Goal: Communication & Community: Answer question/provide support

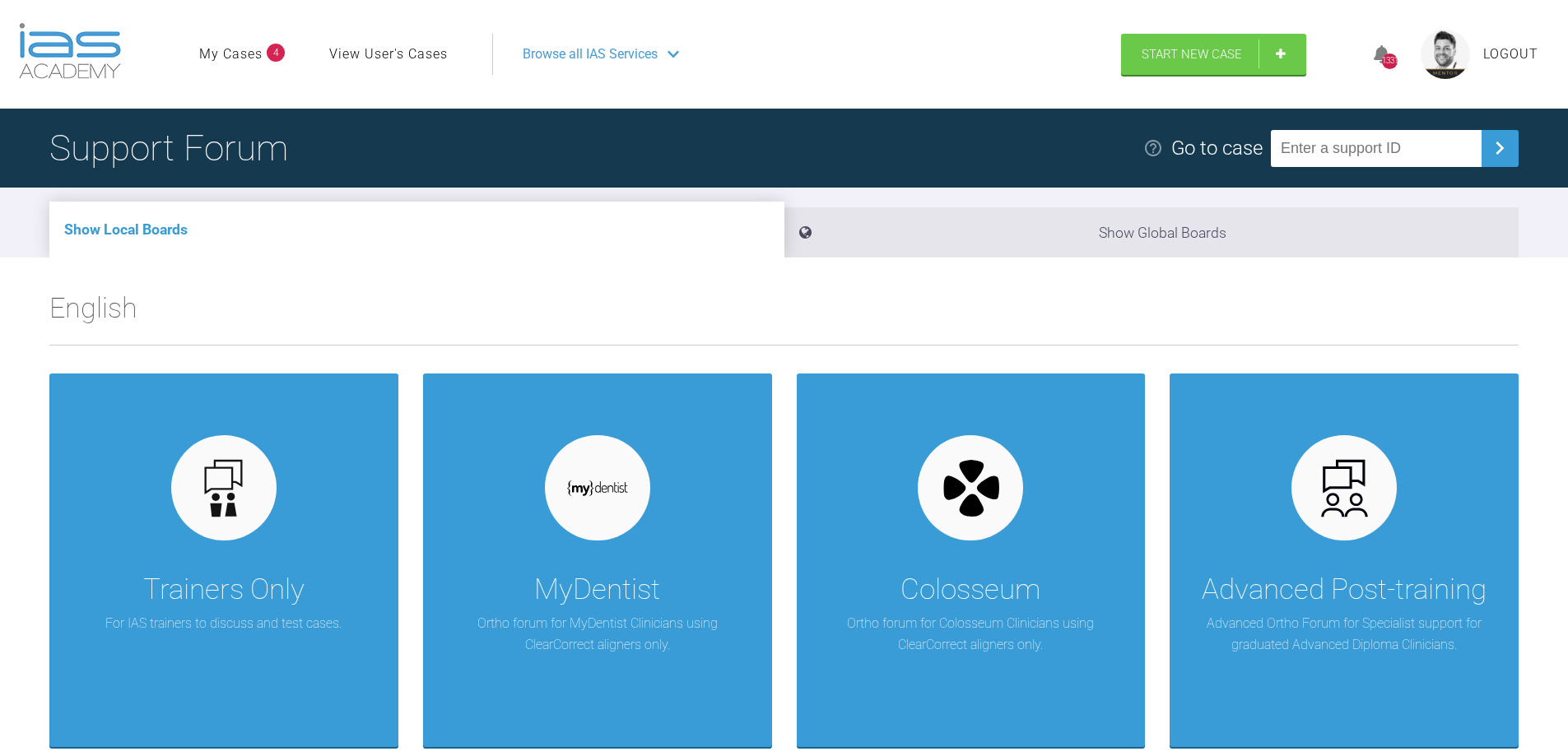
click at [226, 53] on link "My Cases" at bounding box center [230, 54] width 63 height 22
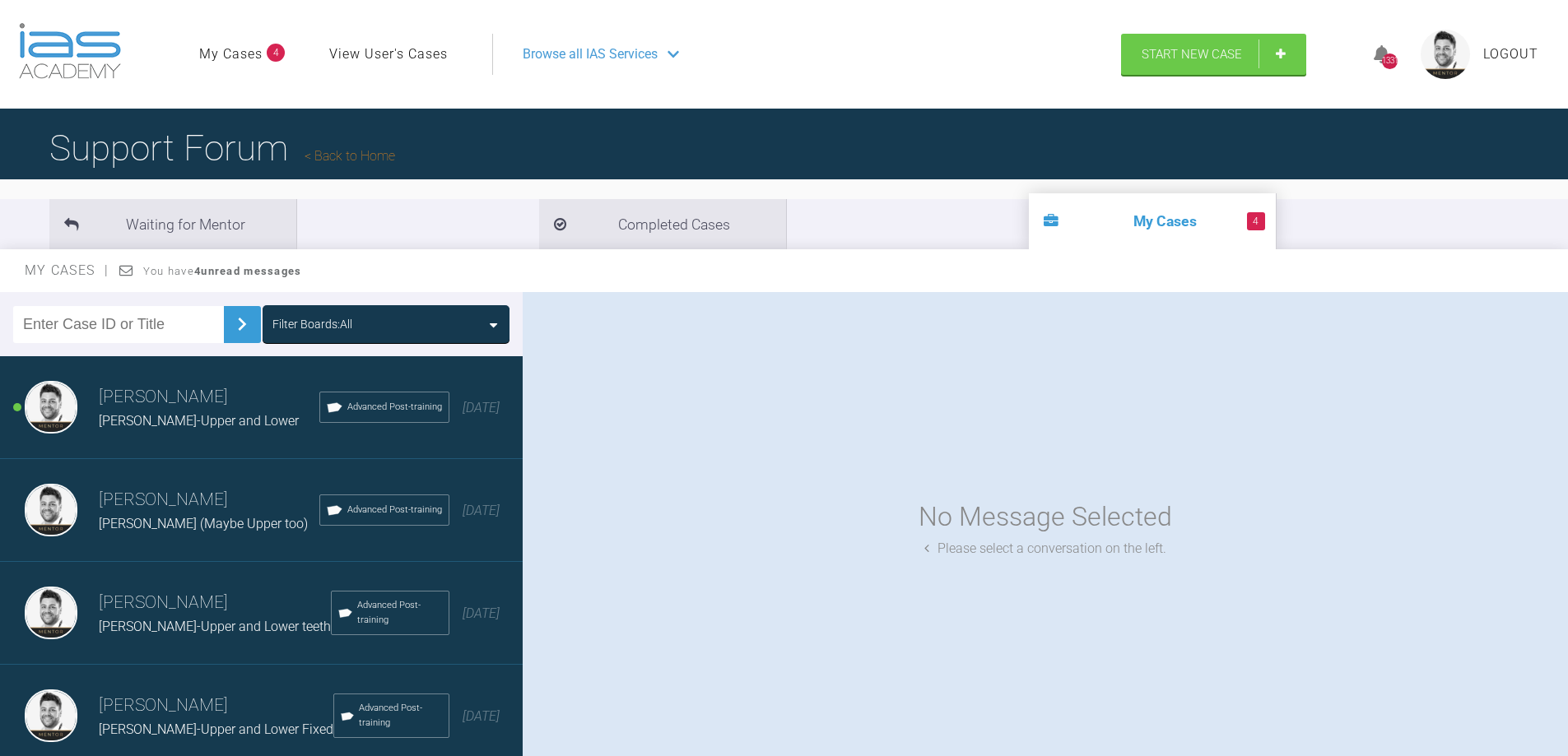
click at [130, 525] on span "Malcolm L- Lower (Maybe Upper too)" at bounding box center [203, 523] width 209 height 15
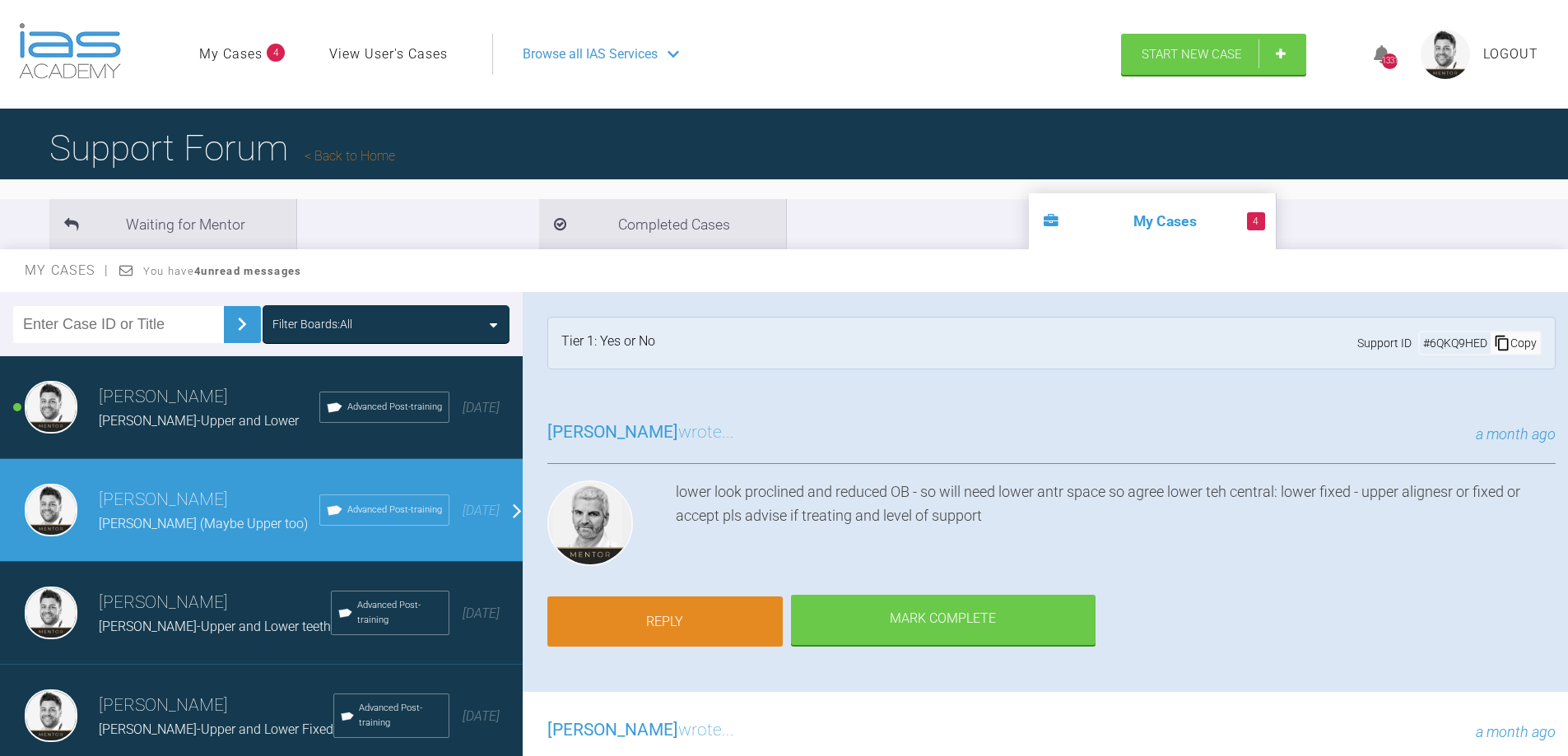
click at [697, 623] on link "Reply" at bounding box center [665, 622] width 236 height 51
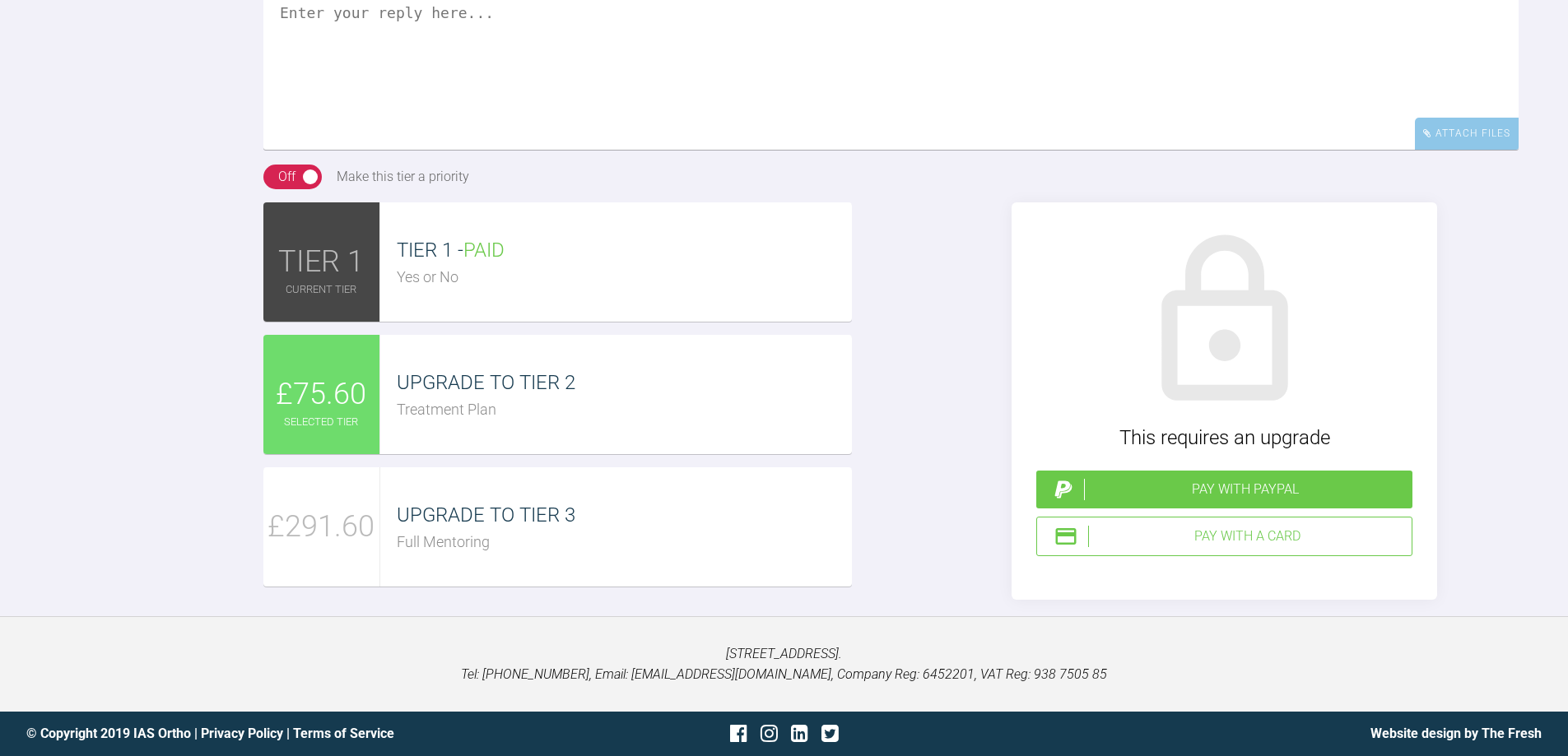
scroll to position [4340, 0]
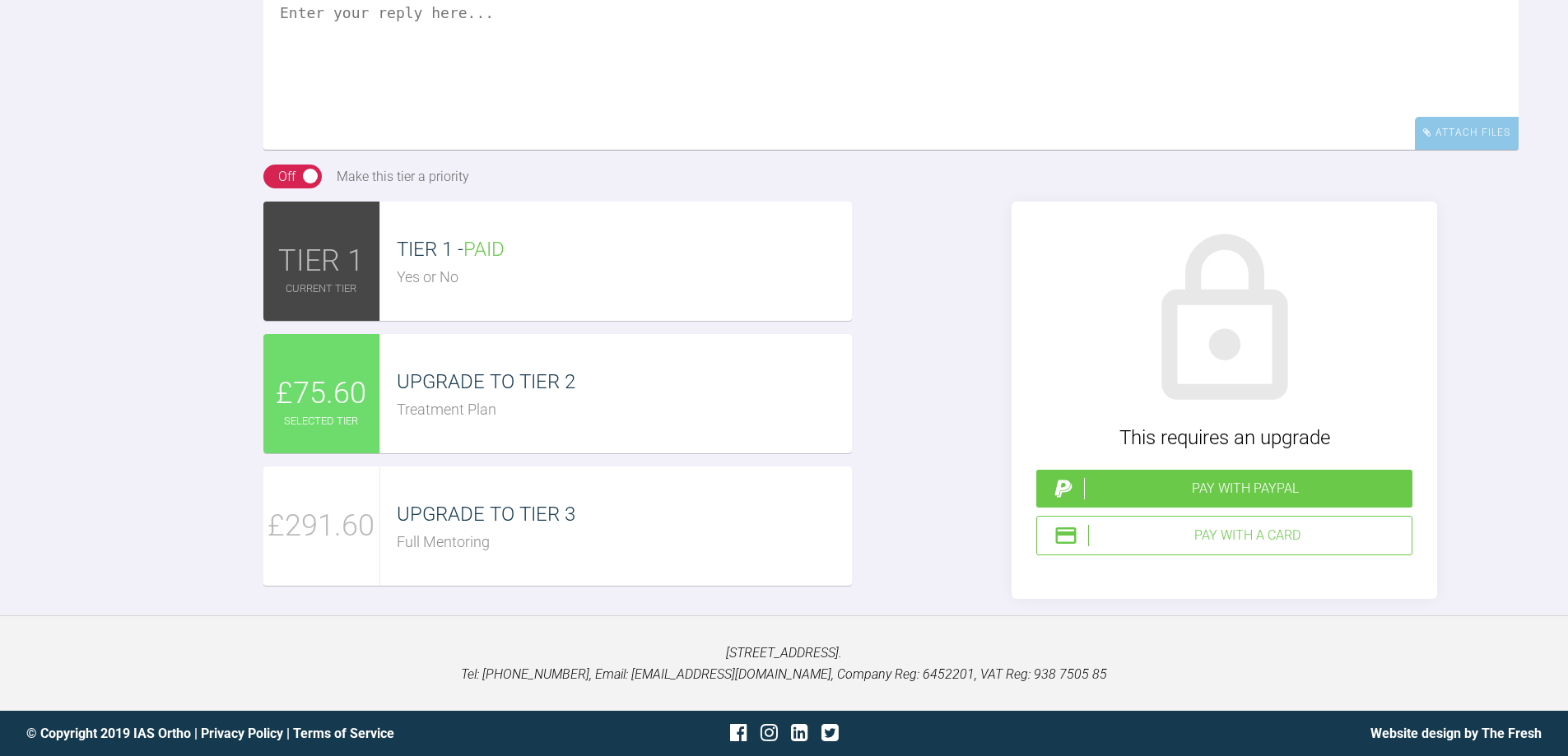
click at [411, 145] on textarea at bounding box center [891, 68] width 1255 height 165
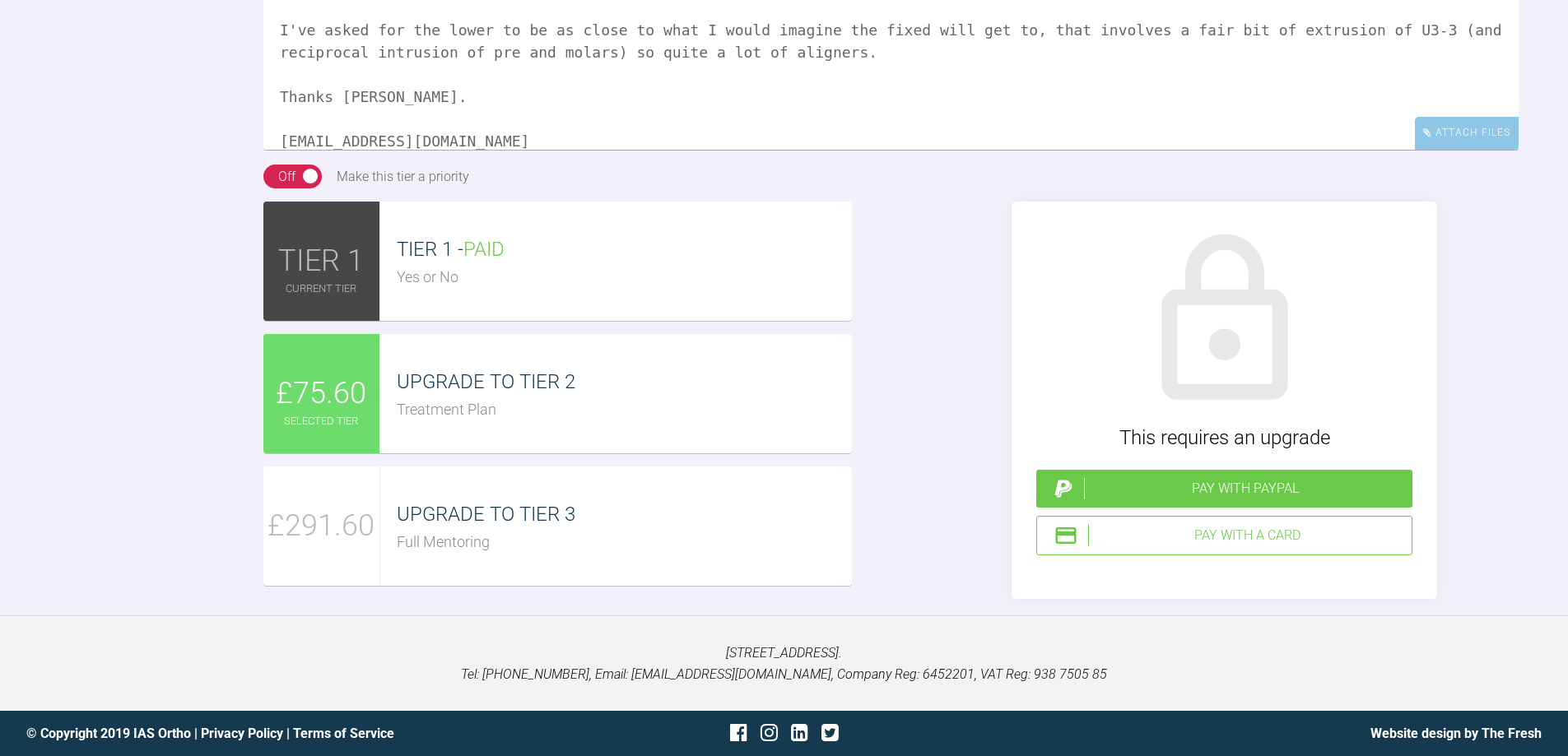
scroll to position [139, 0]
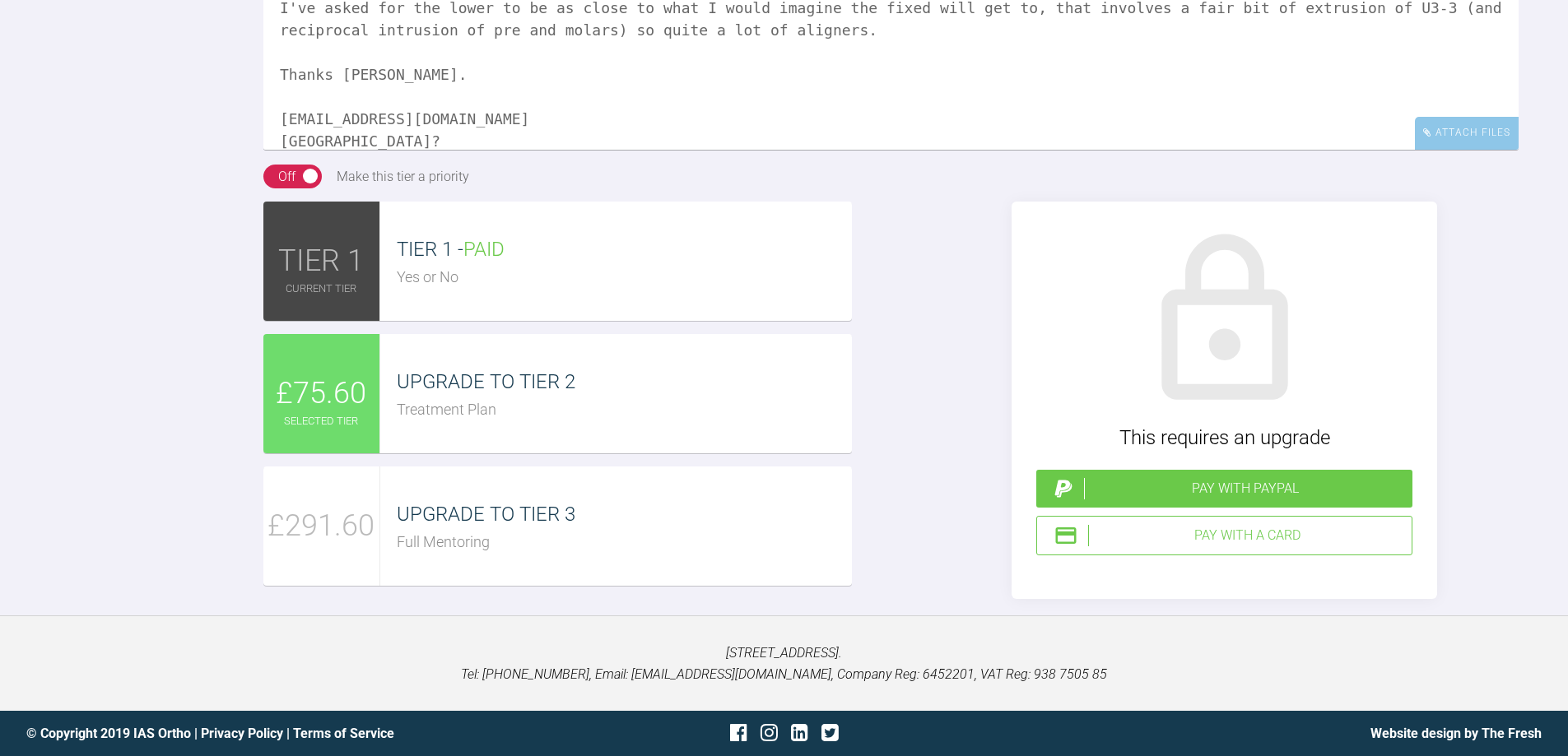
click at [296, 149] on textarea "Hi Ross, Level 2 please. Could you take a look at the Suresmile setup to check …" at bounding box center [891, 68] width 1255 height 165
click at [426, 149] on textarea "Hi Ross, Level 2 please. Could you take a look at the Suresmile setup to check …" at bounding box center [891, 68] width 1255 height 165
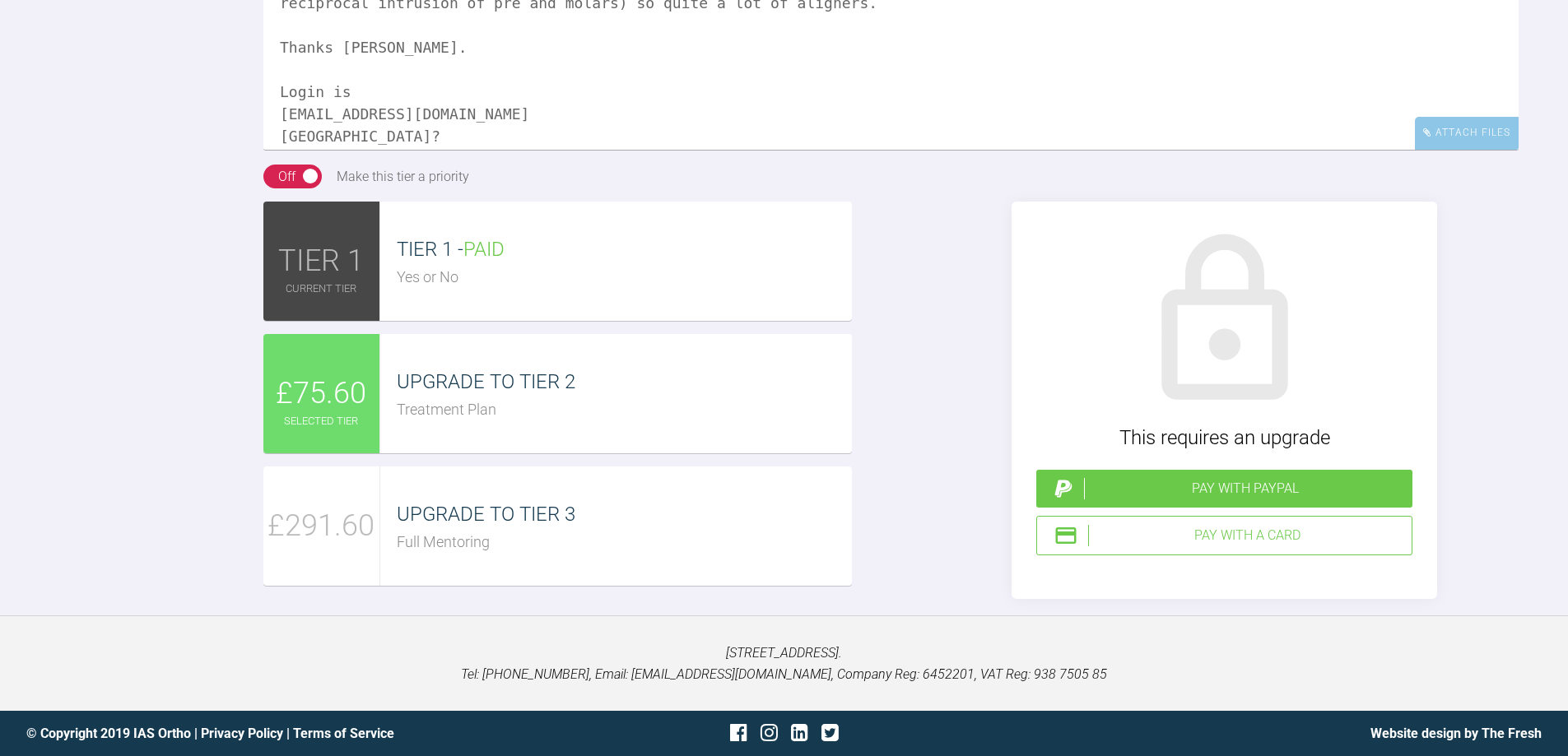
scroll to position [179, 0]
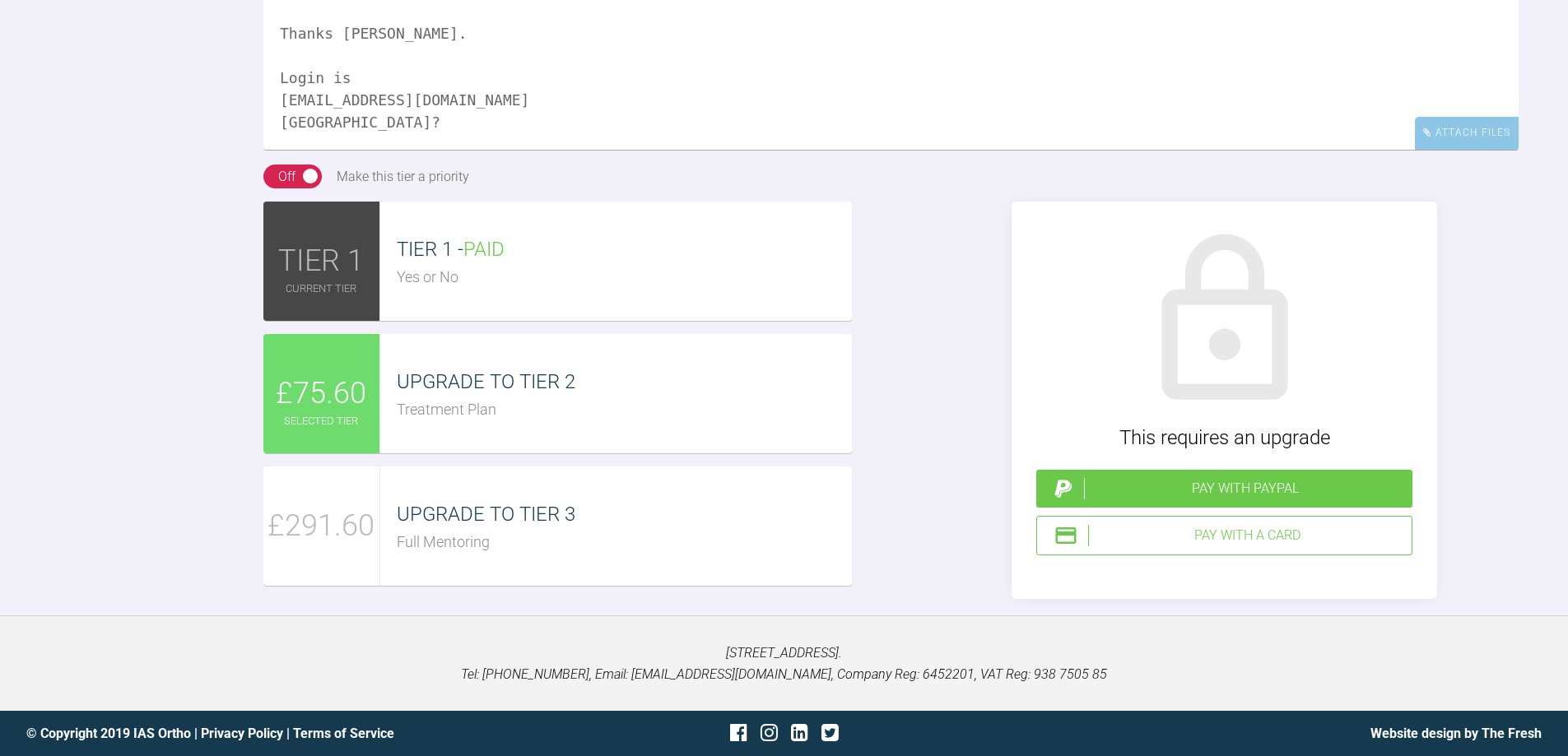
click at [400, 149] on textarea "Hi Ross, Level 2 please. Could you take a look at the Suresmile setup to check …" at bounding box center [891, 68] width 1255 height 165
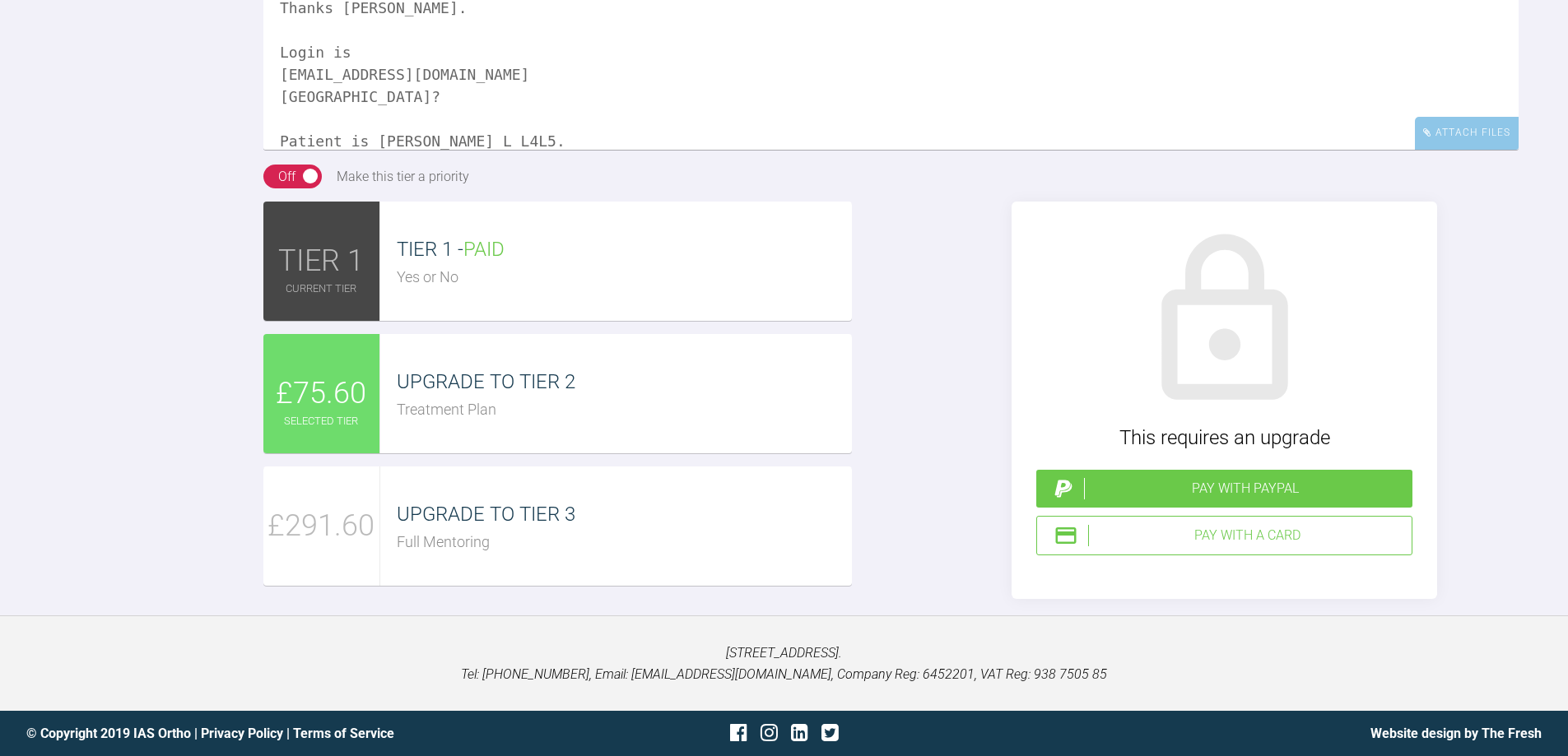
click at [536, 149] on textarea "Hi Ross, Level 2 please. Could you take a look at the Suresmile setup to check …" at bounding box center [891, 68] width 1255 height 165
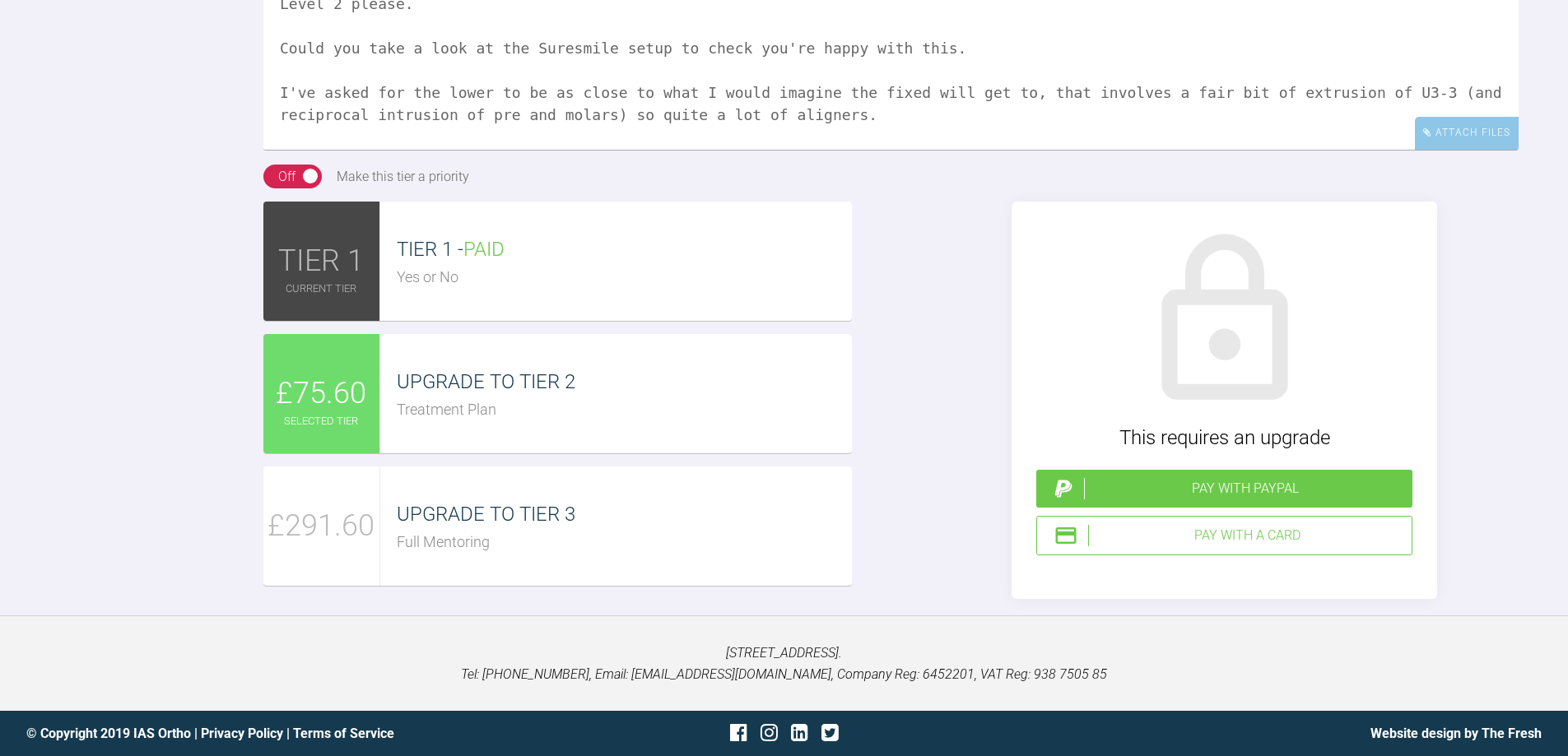
scroll to position [82, 0]
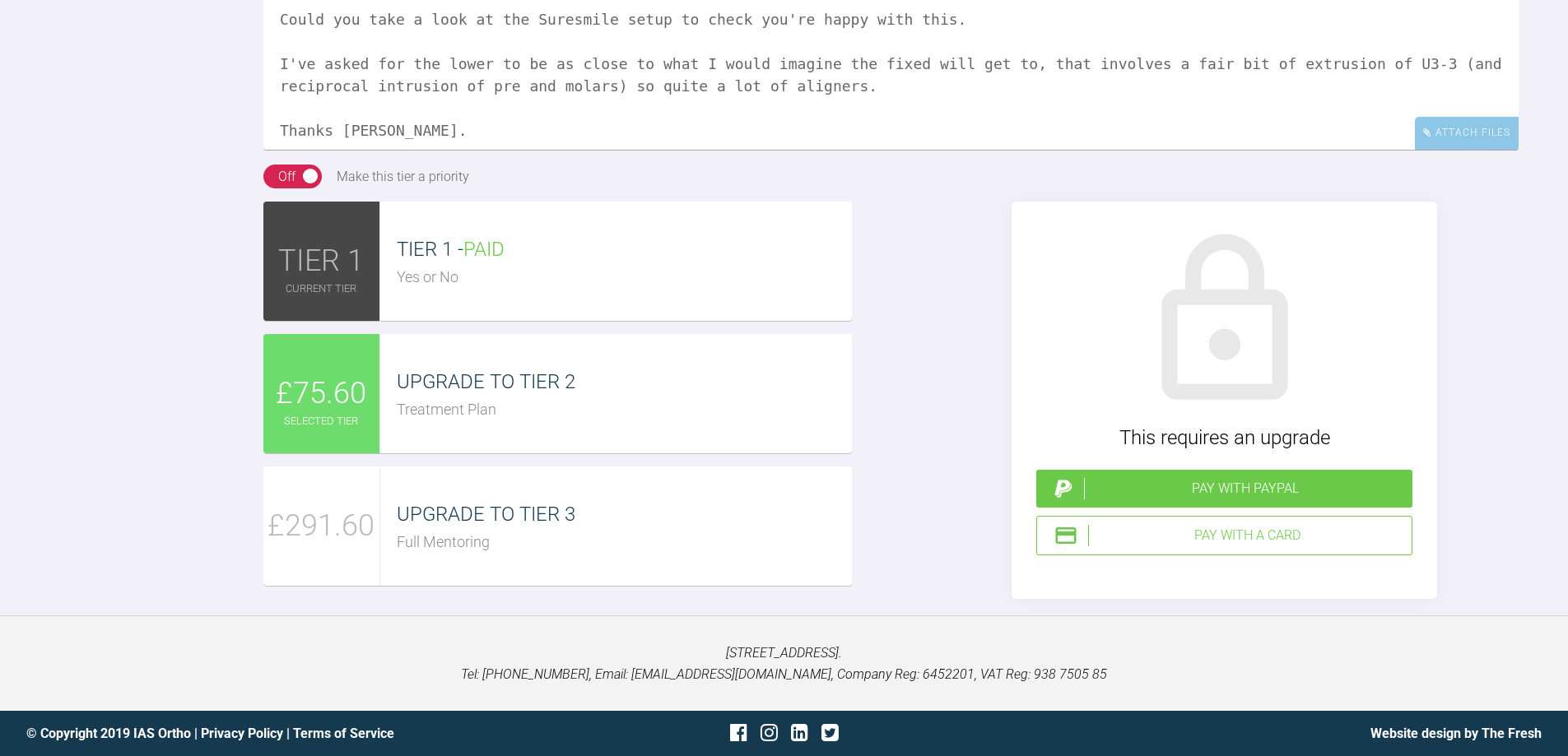
click at [1354, 149] on textarea "Hi Ross, Level 2 please. Could you take a look at the Suresmile setup to check …" at bounding box center [891, 68] width 1255 height 165
drag, startPoint x: 601, startPoint y: 186, endPoint x: 672, endPoint y: 152, distance: 78.7
click at [607, 149] on textarea "Hi Ross, Level 2 please. Could you take a look at the Suresmile setup to check …" at bounding box center [891, 68] width 1255 height 165
type textarea "Hi Ross, Level 2 please. Could you take a look at the Suresmile setup to check …"
click at [1204, 500] on div "Pay with PayPal" at bounding box center [1245, 489] width 322 height 22
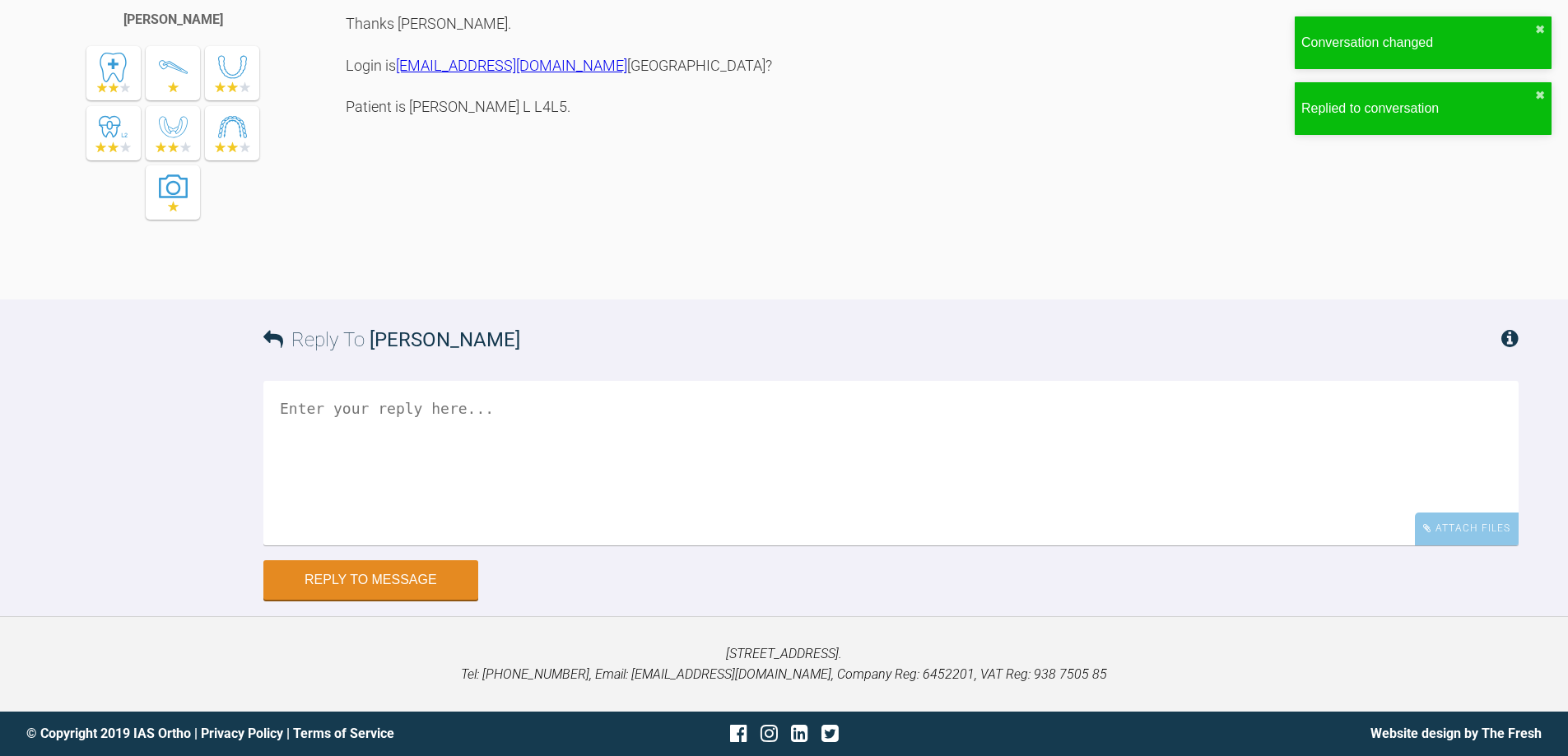
scroll to position [4623, 0]
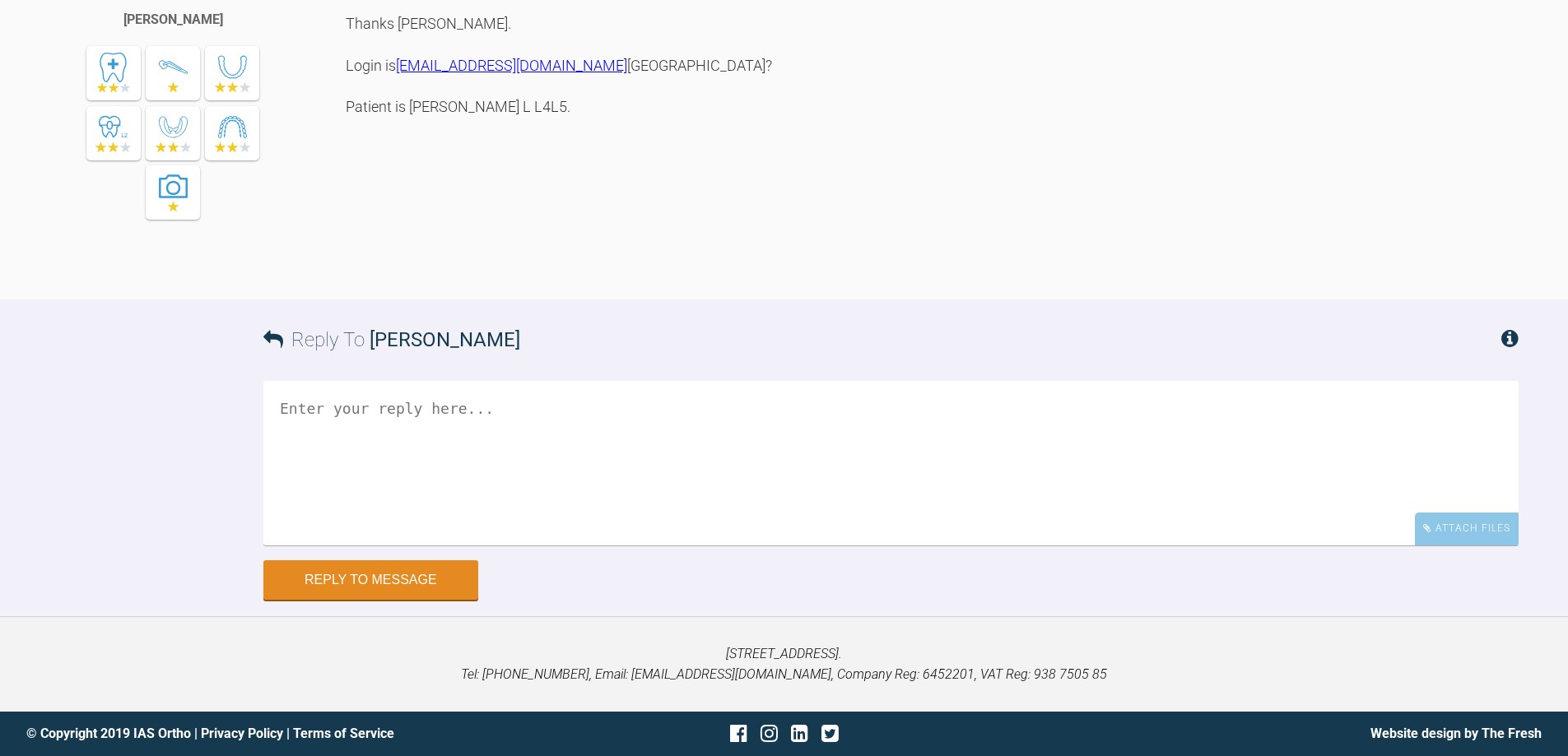
click at [792, 200] on div "Hi Ross, Level 2 please. Could you take a look at the Suresmile setup to check …" at bounding box center [932, 50] width 1173 height 448
